Goal: Transaction & Acquisition: Subscribe to service/newsletter

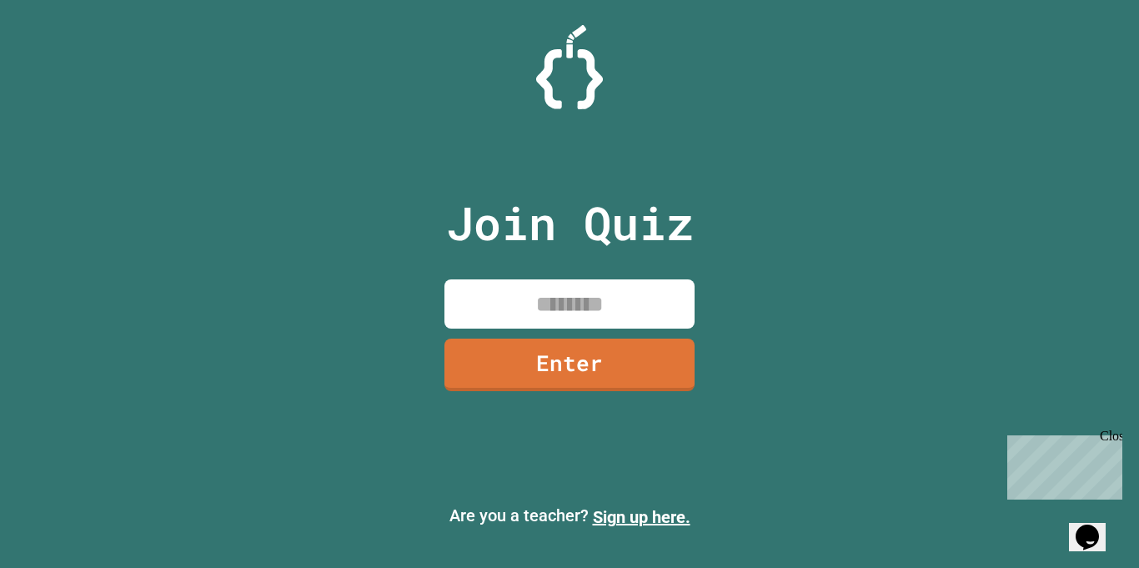
click at [648, 316] on input at bounding box center [569, 303] width 250 height 49
click at [605, 308] on input at bounding box center [569, 303] width 250 height 49
click at [555, 358] on link "Enter" at bounding box center [569, 361] width 229 height 55
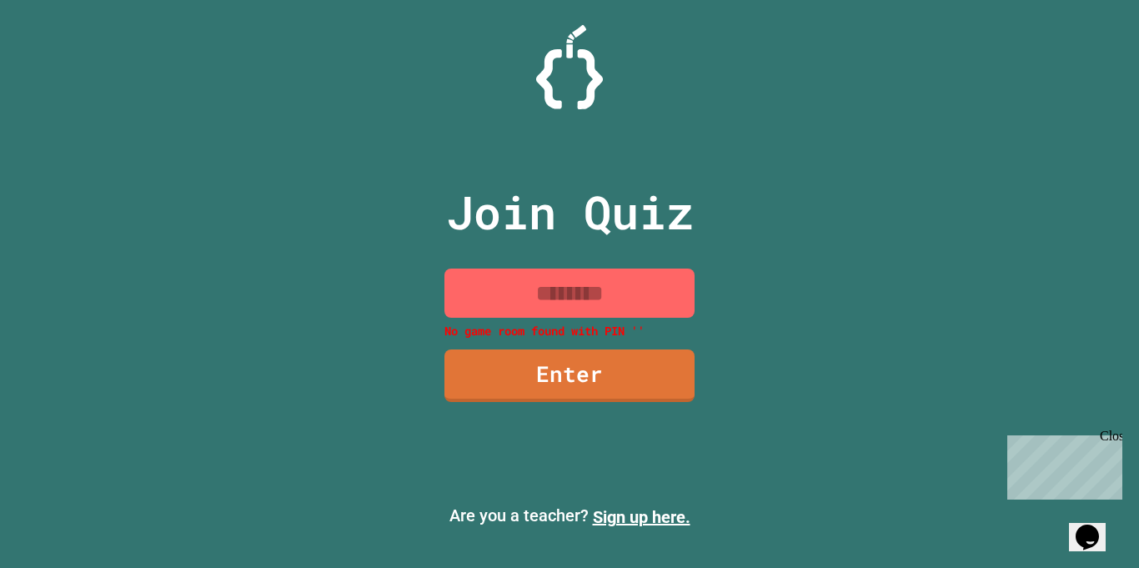
click at [577, 304] on input at bounding box center [569, 292] width 250 height 49
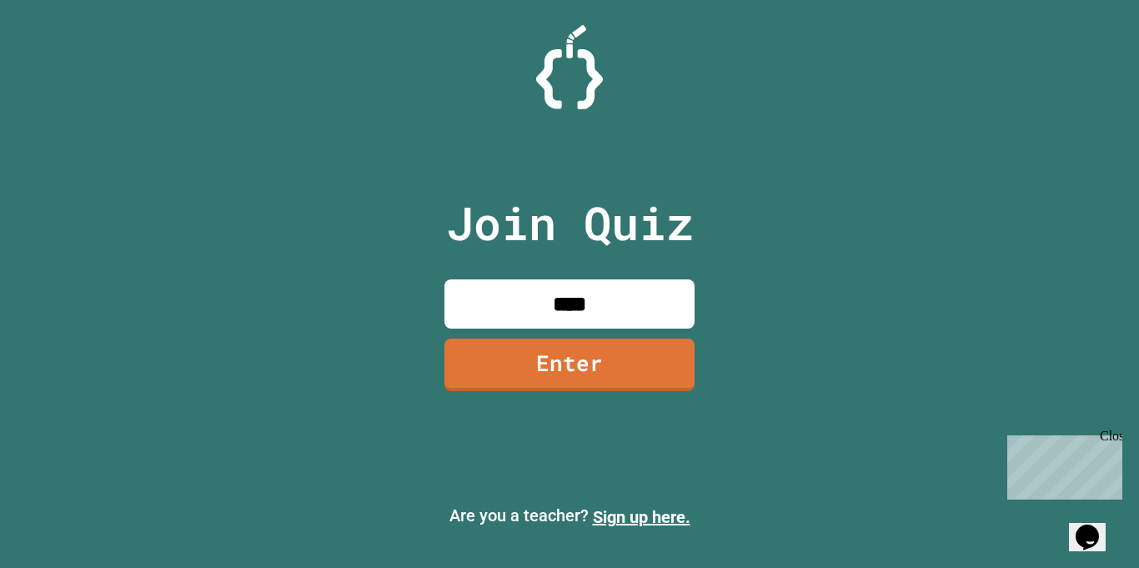
type input "****"
click at [600, 361] on link "Enter" at bounding box center [569, 362] width 247 height 55
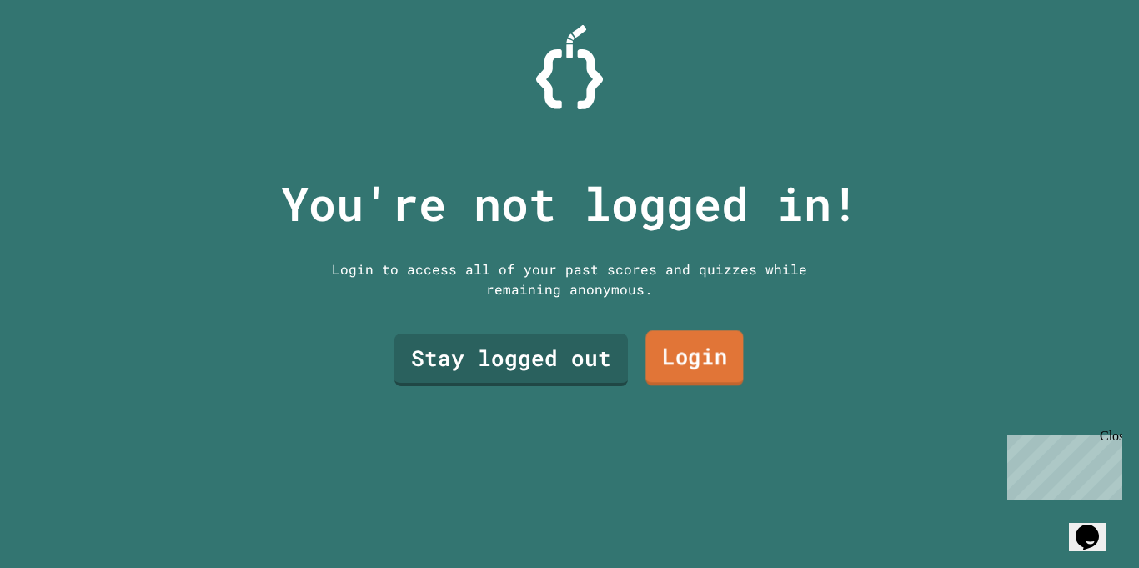
click at [724, 362] on link "Login" at bounding box center [694, 358] width 98 height 55
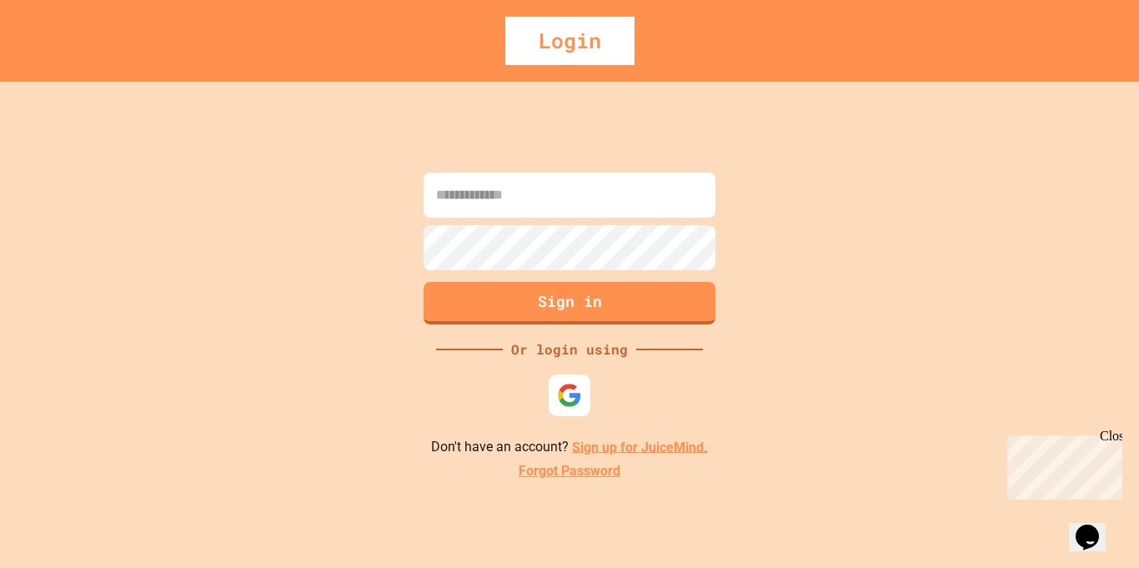
click at [644, 446] on link "Sign up for JuiceMind." at bounding box center [640, 446] width 136 height 16
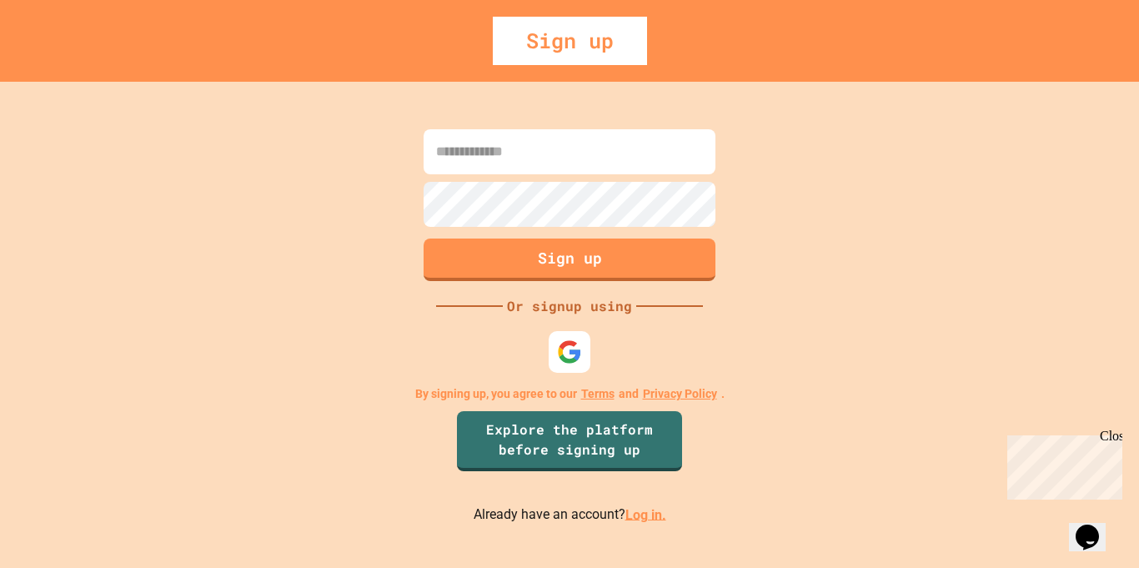
click at [455, 151] on input at bounding box center [569, 151] width 292 height 45
type input "*"
